Goal: Find specific page/section: Find specific page/section

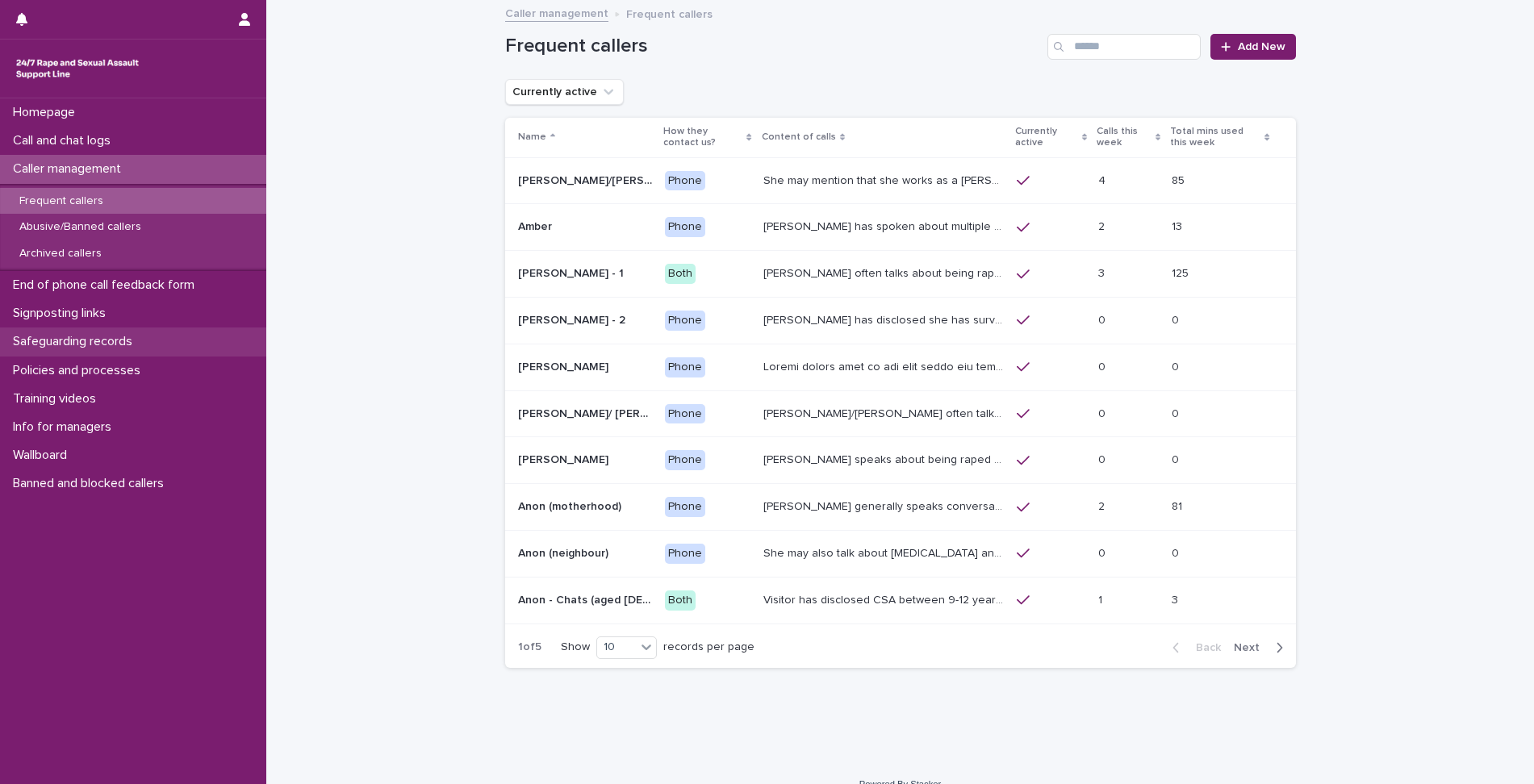
click at [100, 338] on p "Safeguarding records" at bounding box center [76, 341] width 138 height 15
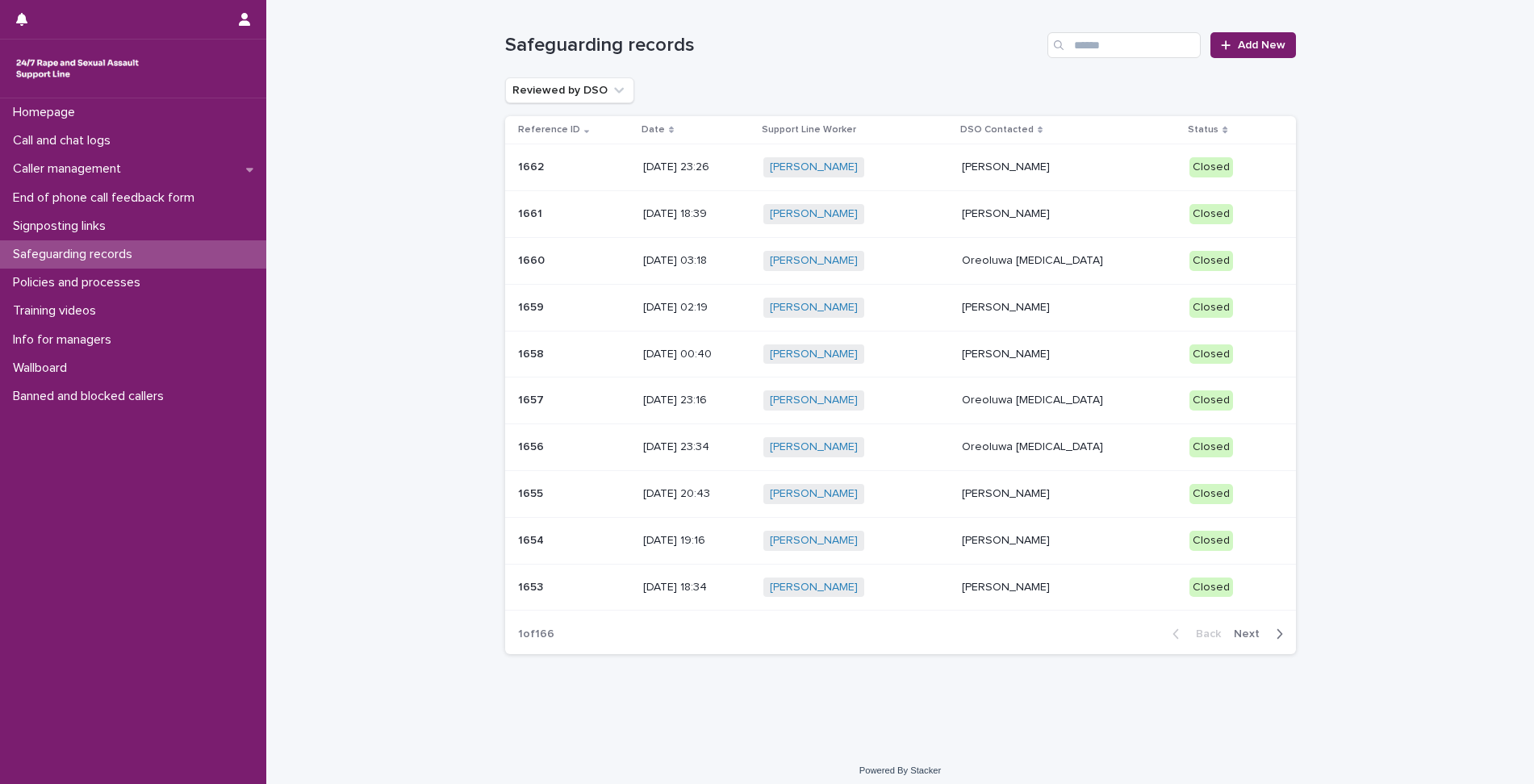
click at [1238, 629] on span "Next" at bounding box center [1250, 634] width 36 height 12
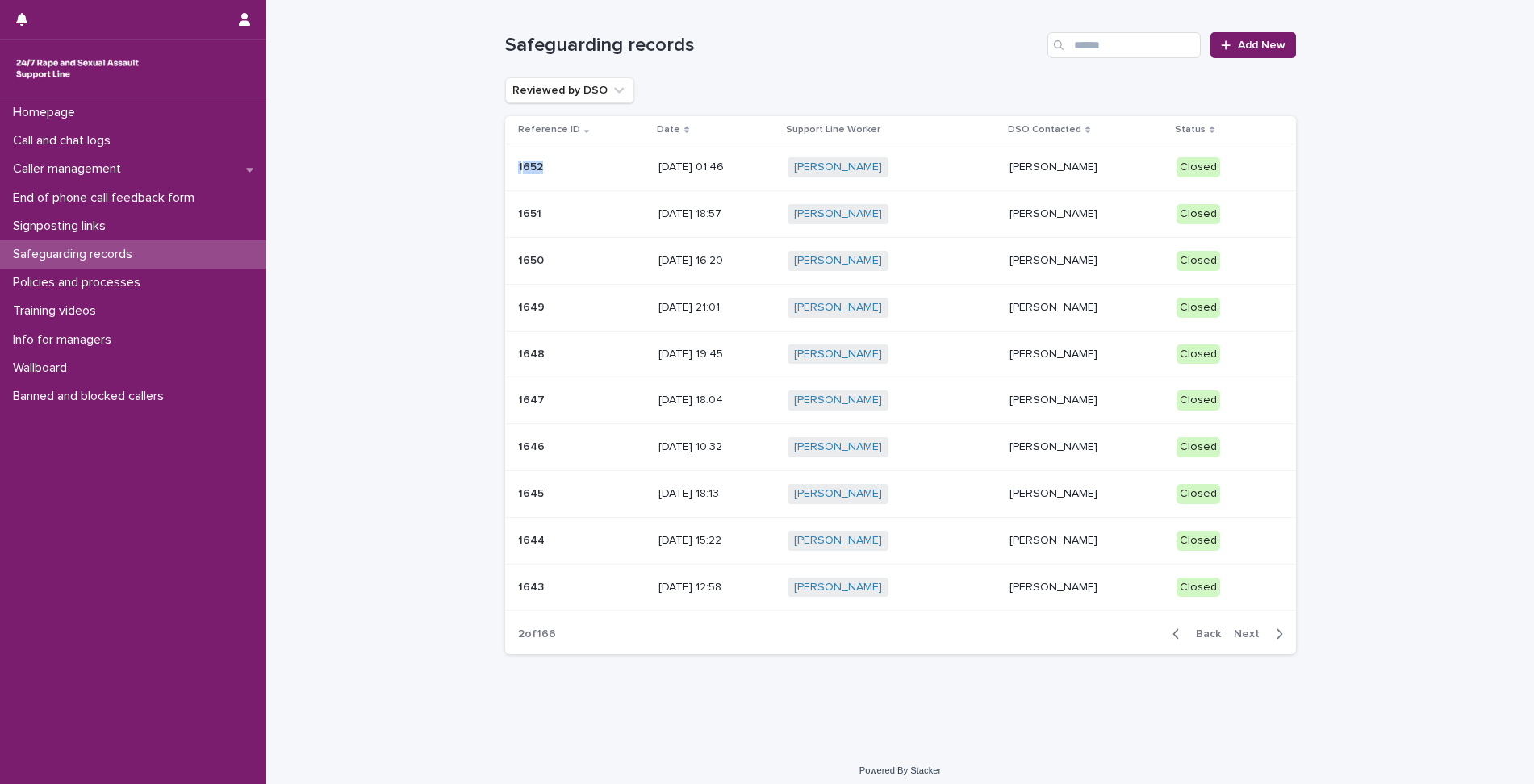
drag, startPoint x: 514, startPoint y: 163, endPoint x: 555, endPoint y: 165, distance: 41.0
click at [555, 165] on div "1652 1652" at bounding box center [581, 167] width 128 height 13
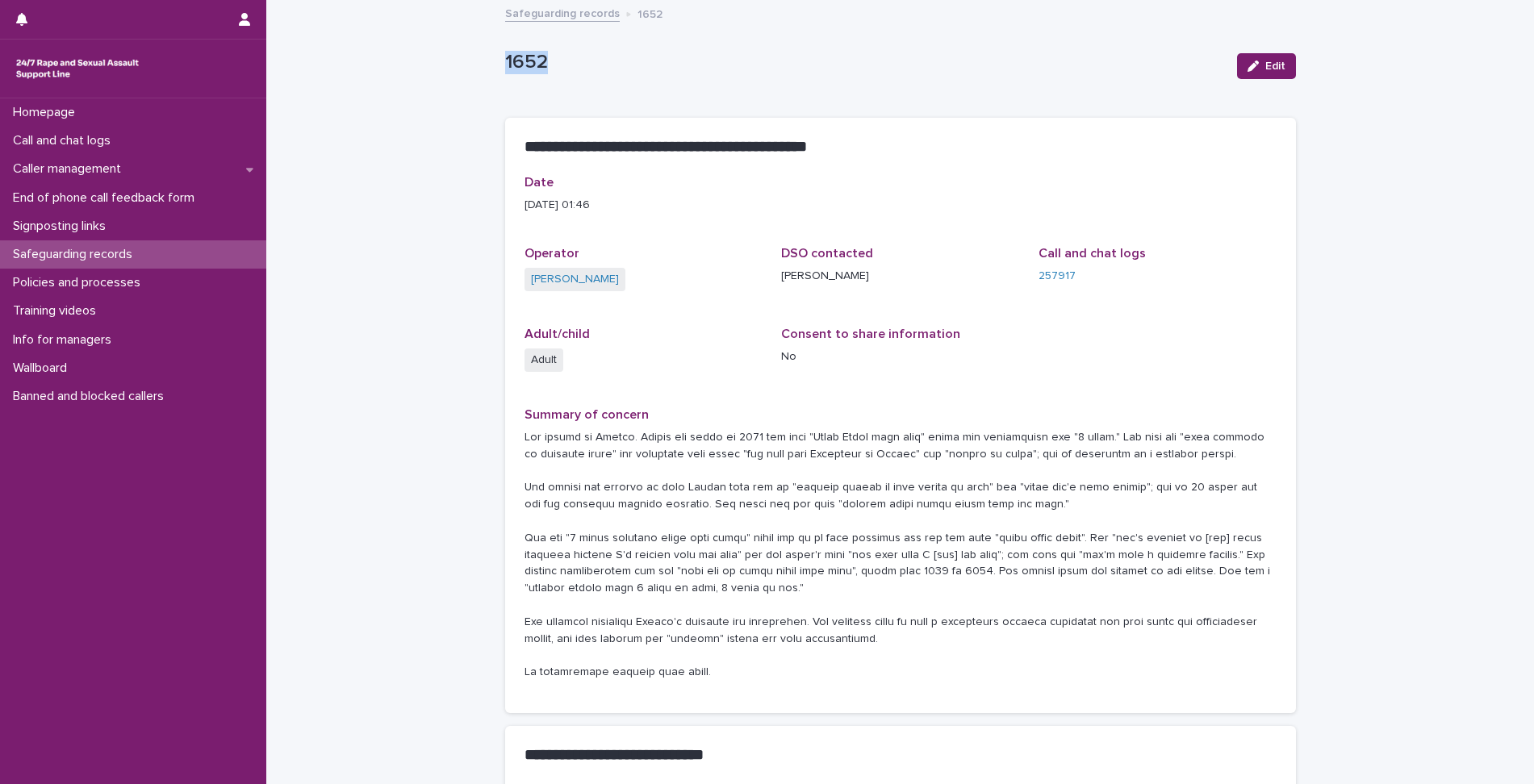
drag, startPoint x: 495, startPoint y: 61, endPoint x: 545, endPoint y: 67, distance: 50.4
click at [545, 67] on div "**********" at bounding box center [900, 502] width 806 height 1000
copy p "1652"
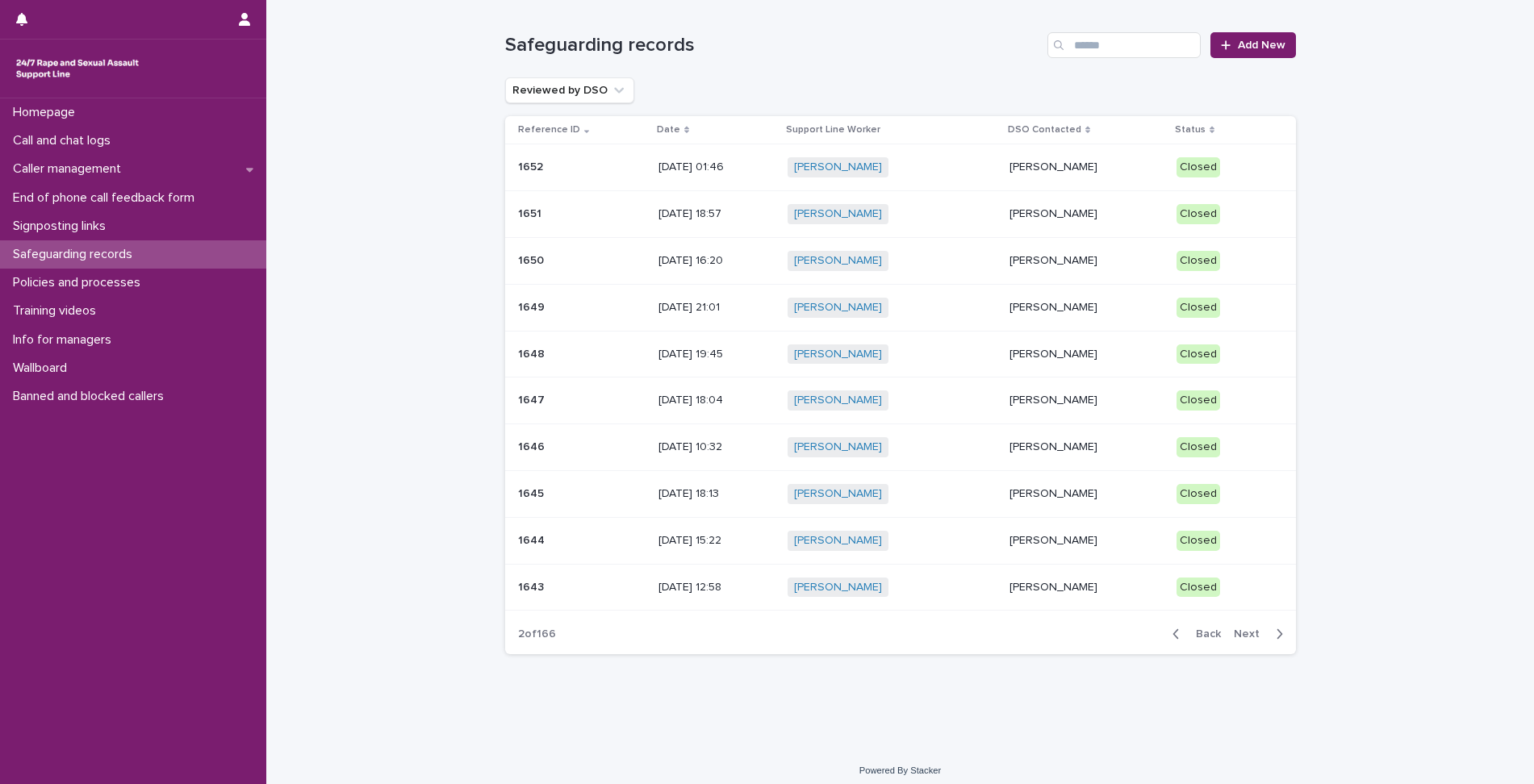
click at [1173, 634] on icon "button" at bounding box center [1175, 634] width 6 height 10
